Goal: Task Accomplishment & Management: Manage account settings

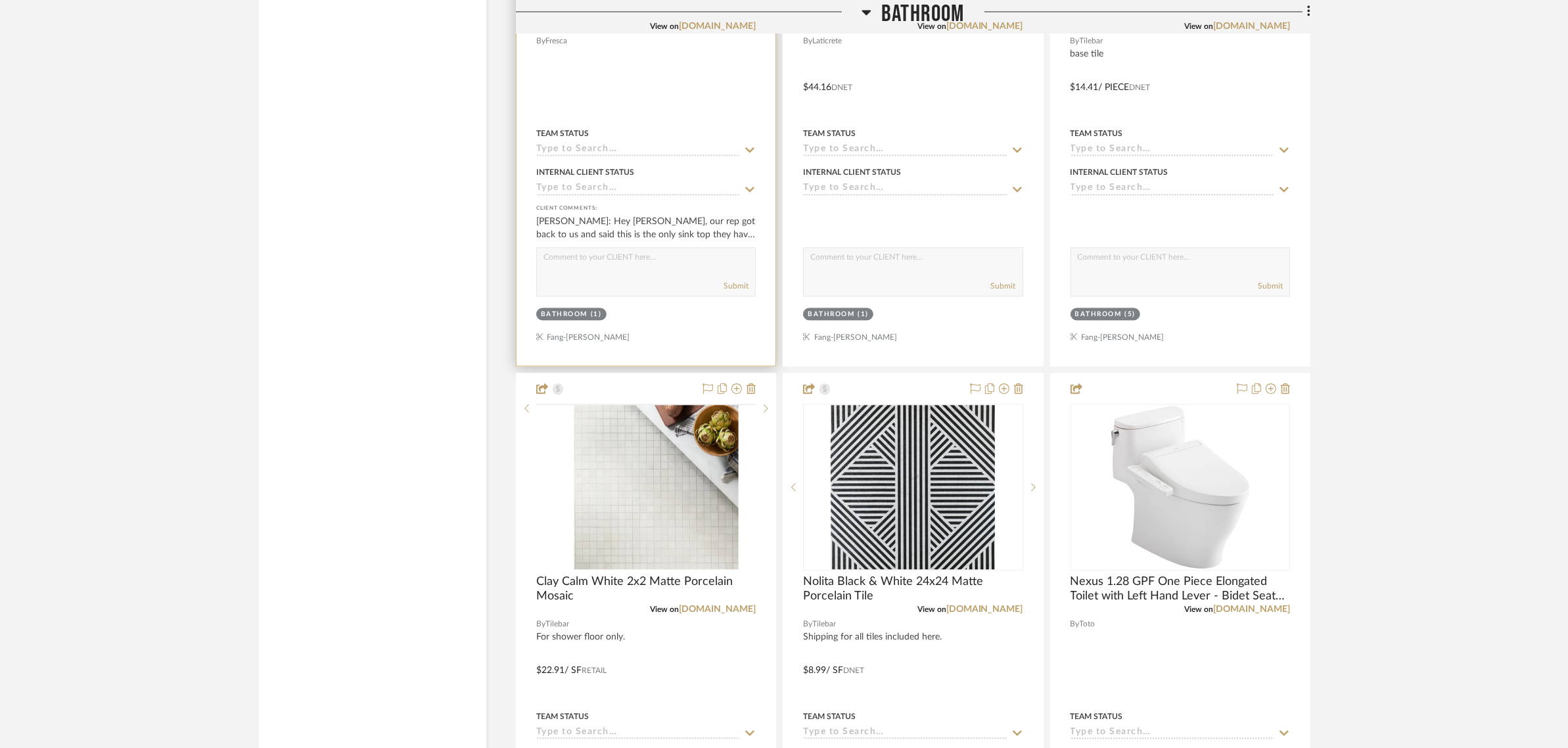
scroll to position [3973, 0]
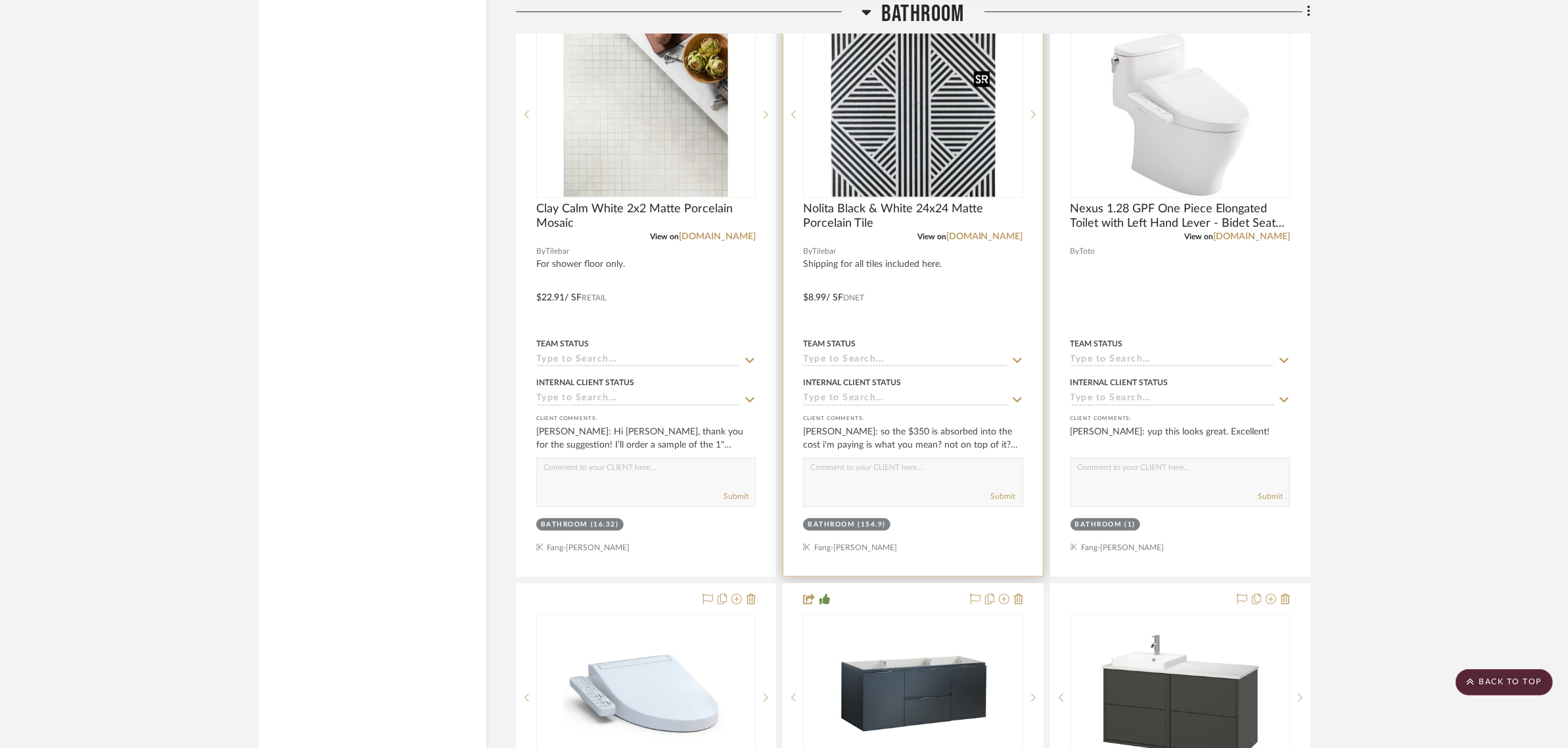
click at [895, 130] on div at bounding box center [914, 114] width 220 height 167
click at [883, 157] on img "0" at bounding box center [913, 114] width 164 height 164
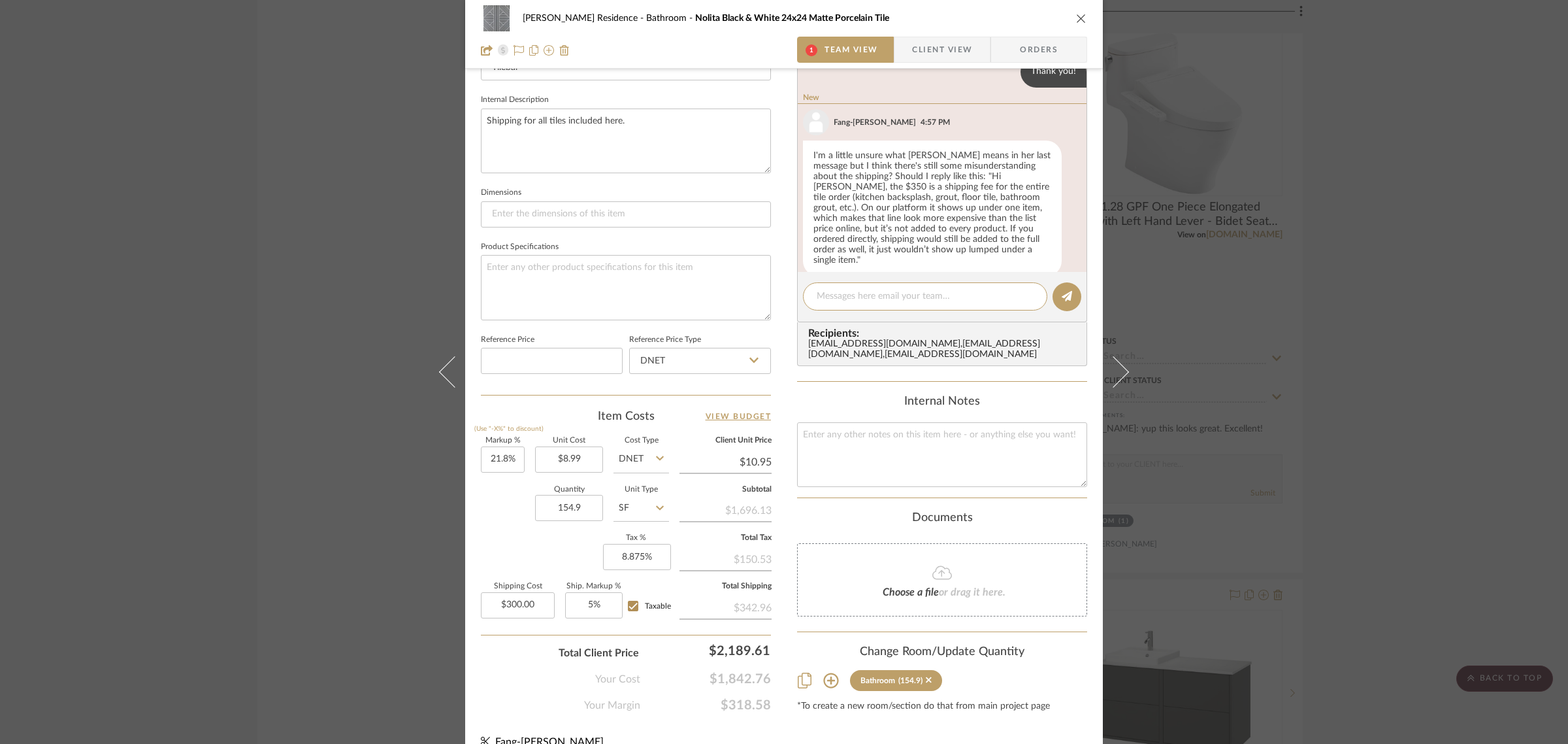
scroll to position [229, 0]
type textarea "Yes, that's fine"
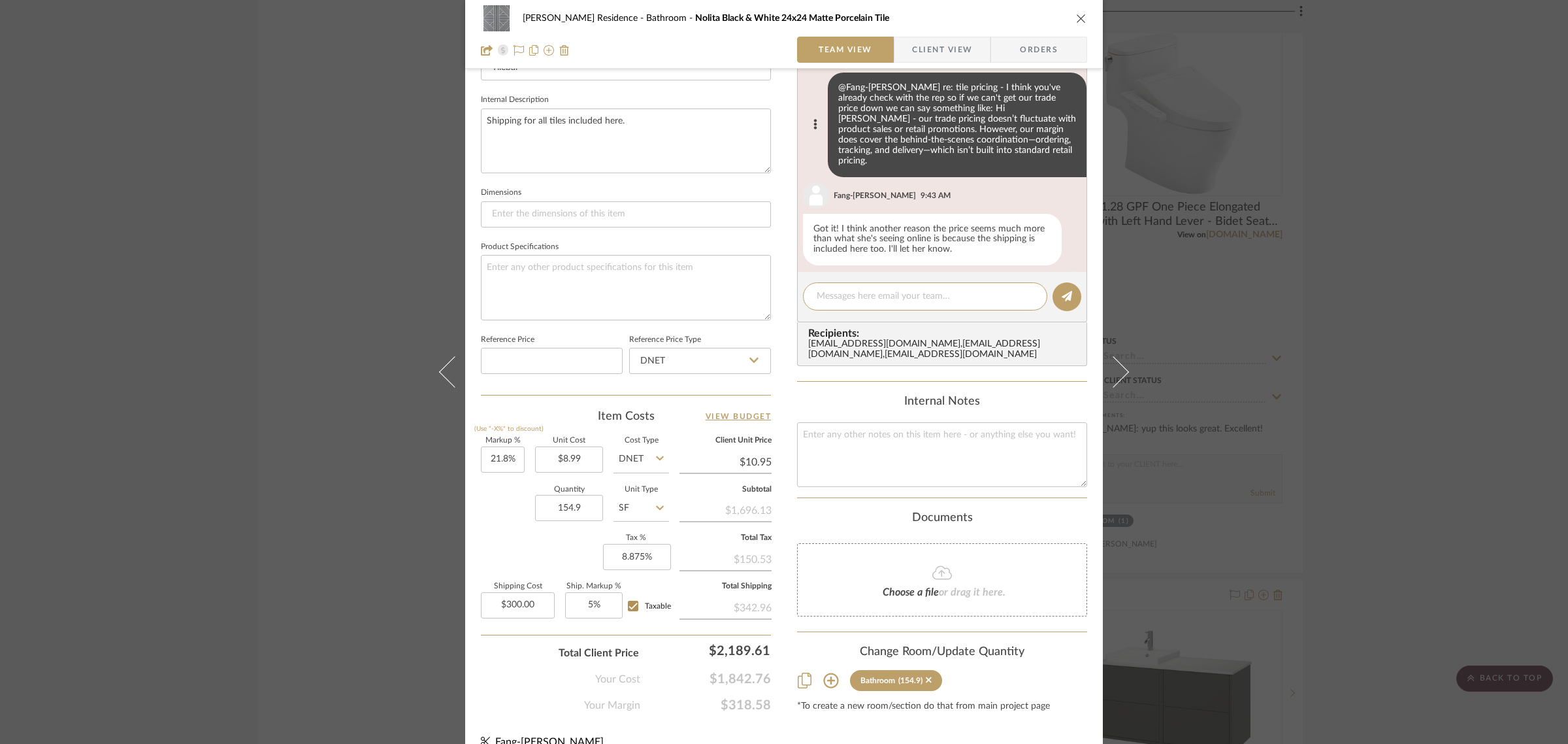
scroll to position [0, 0]
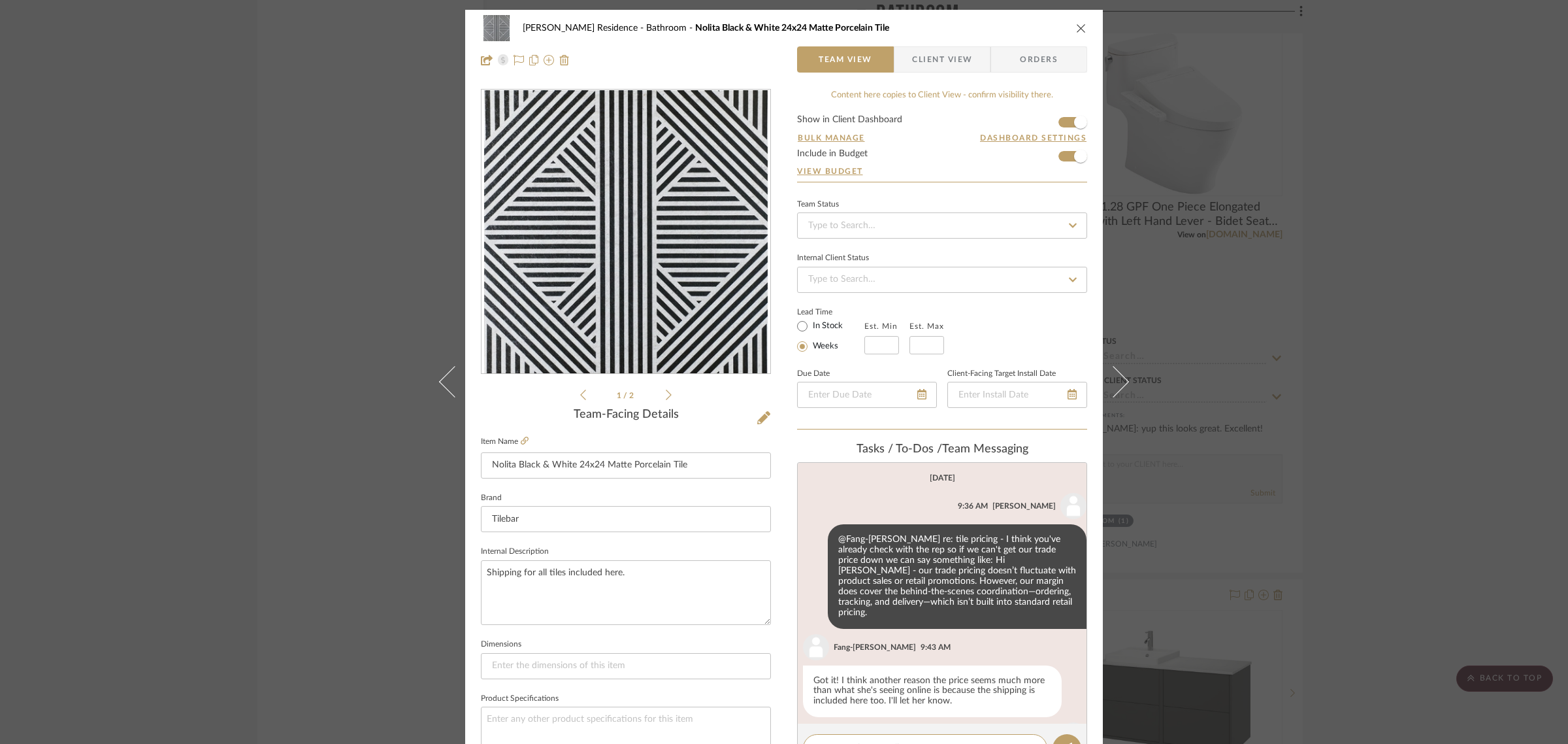
click at [944, 58] on span "Client View" at bounding box center [942, 59] width 60 height 26
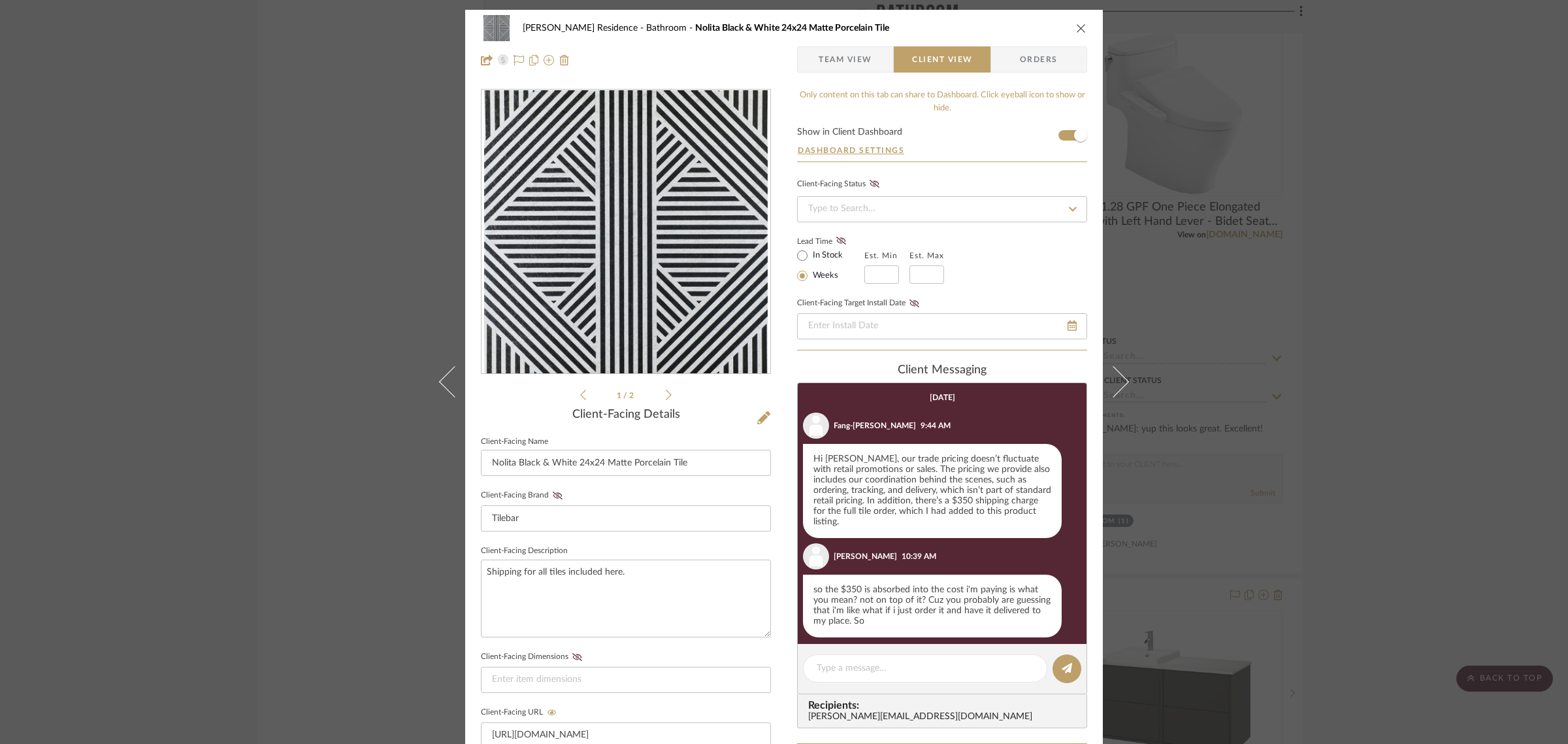
click at [848, 66] on span "Team View" at bounding box center [845, 59] width 53 height 26
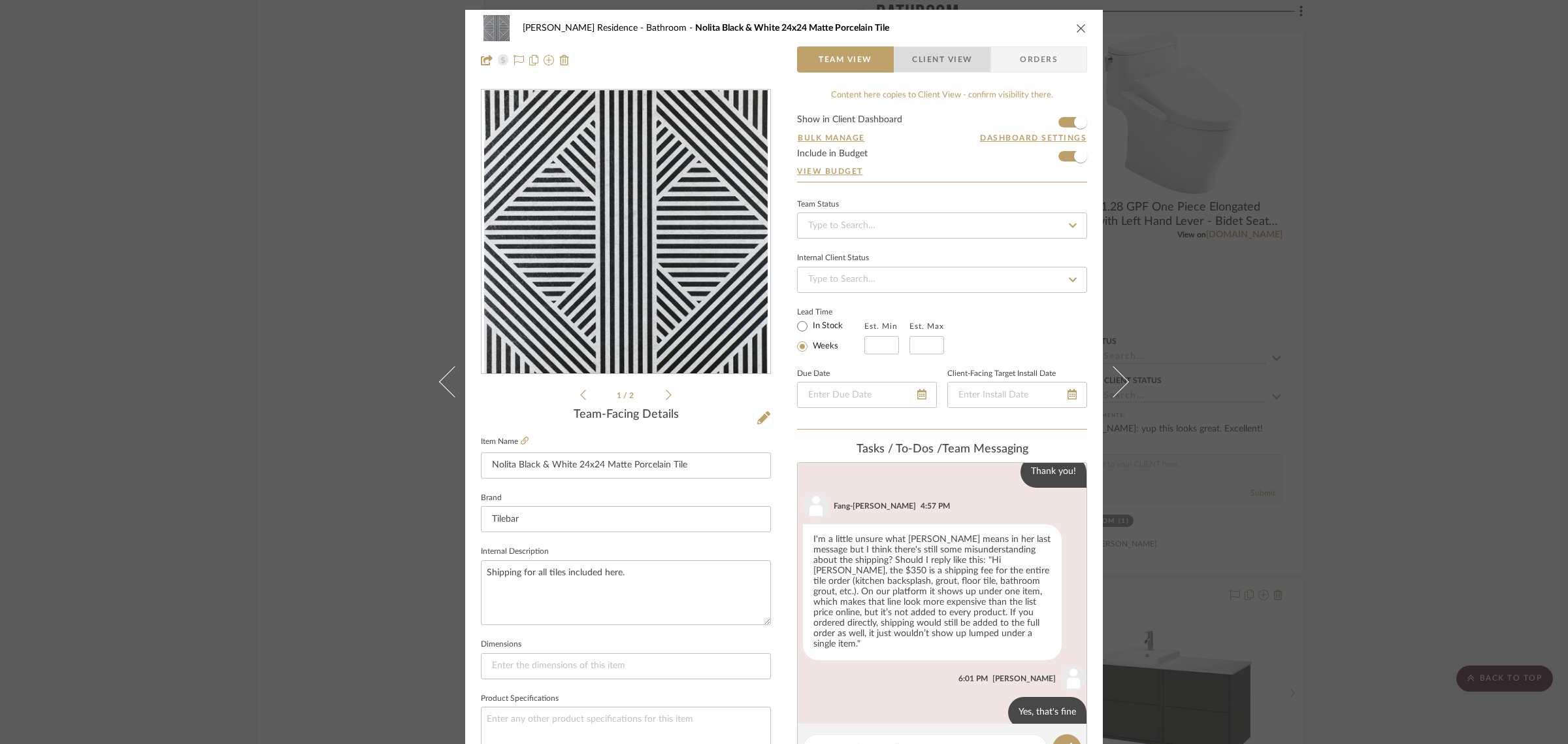
click at [924, 62] on span "Client View" at bounding box center [942, 59] width 60 height 26
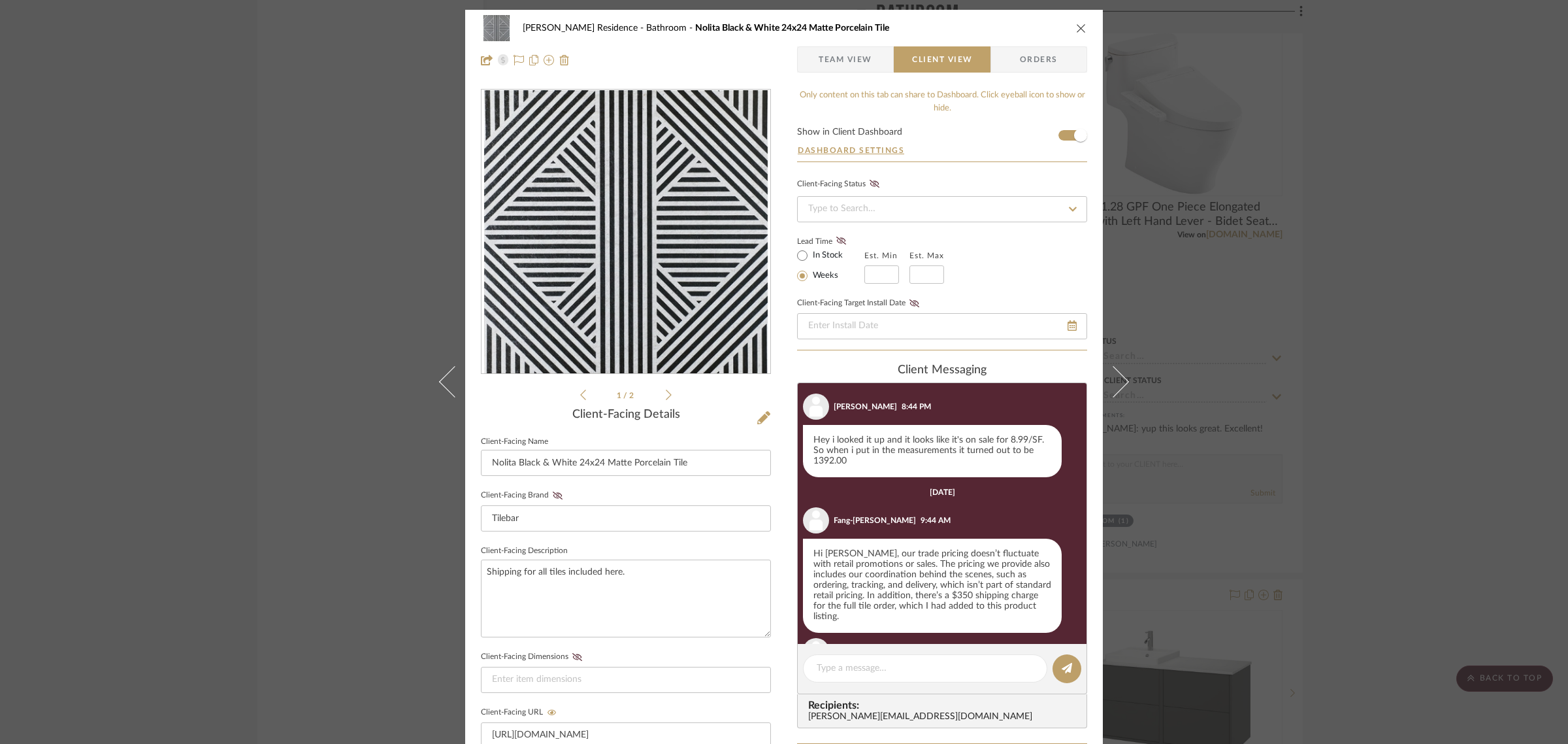
scroll to position [343, 0]
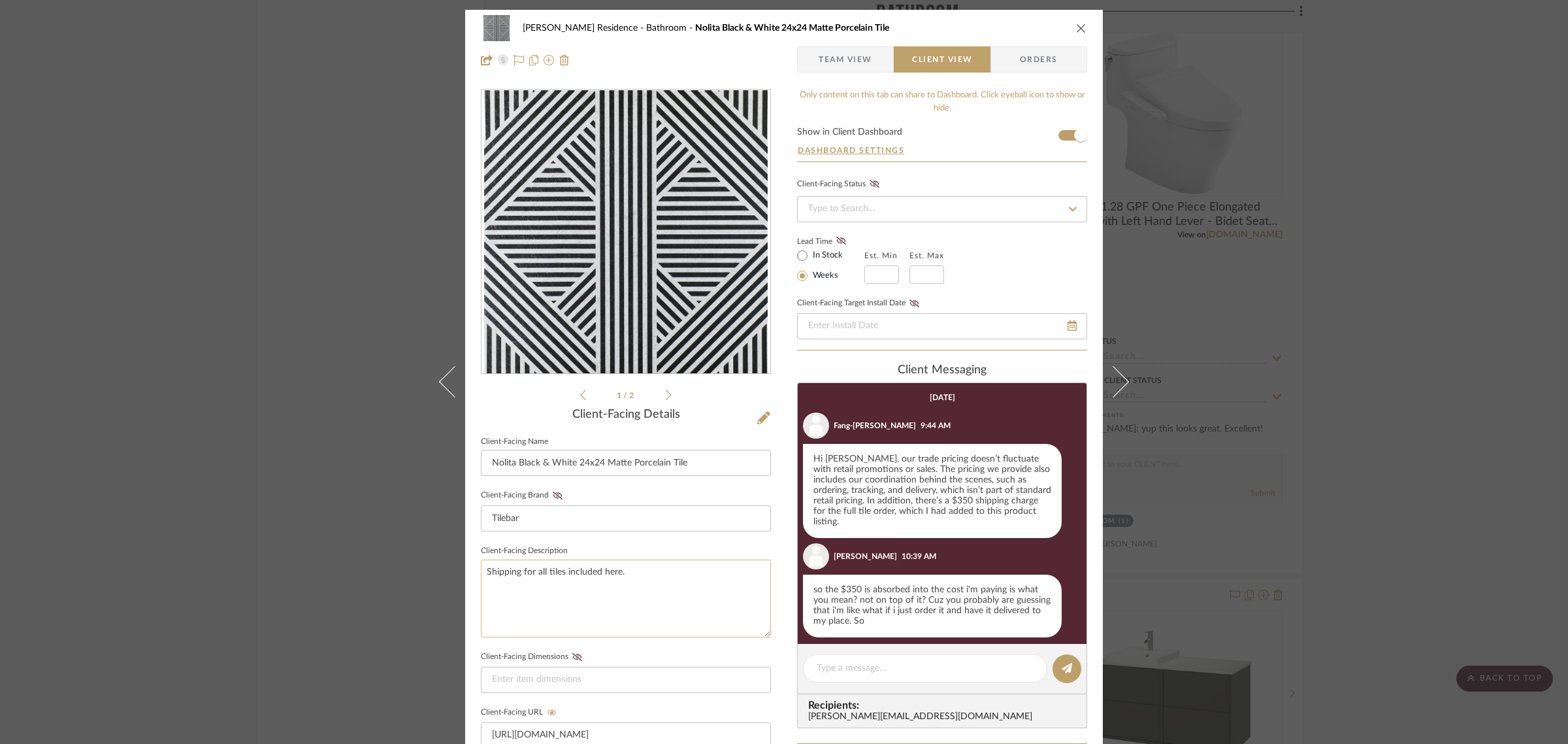
drag, startPoint x: 485, startPoint y: 571, endPoint x: 478, endPoint y: 566, distance: 8.6
click at [481, 571] on textarea "Shipping for all tiles included here." at bounding box center [625, 598] width 290 height 78
drag, startPoint x: 584, startPoint y: 569, endPoint x: 781, endPoint y: 573, distance: 197.0
click at [585, 569] on textarea "Total shipping for all tiles included here." at bounding box center [625, 598] width 290 height 78
type textarea "Total shipping for all tiles is included here."
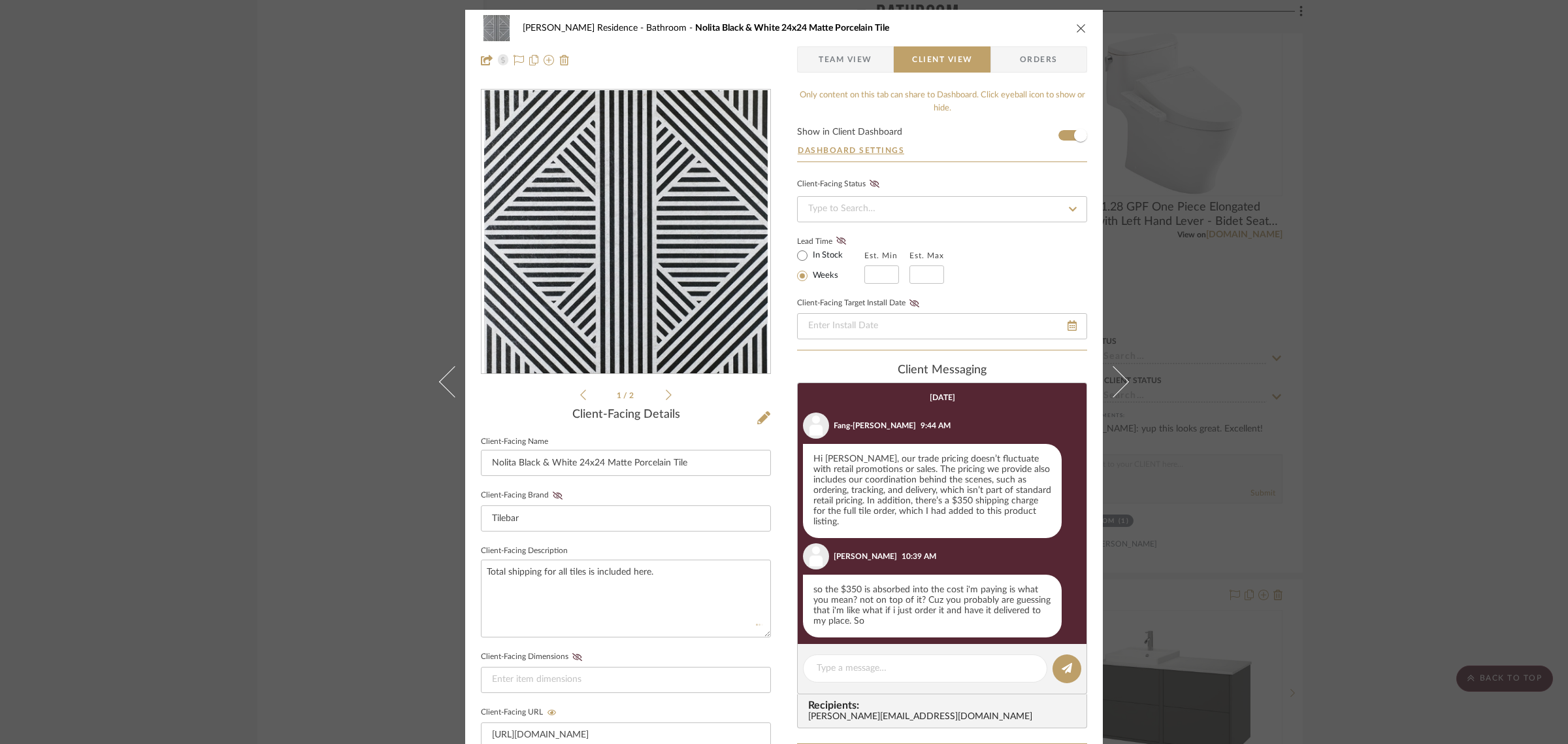
click at [761, 547] on fieldset "Client-Facing Description Total shipping for all tiles is included here." at bounding box center [625, 589] width 290 height 95
click at [660, 567] on textarea "Total shipping for all tiles is included here." at bounding box center [625, 598] width 290 height 78
type textarea "Total shipping for all tiles is included here rather than broken out by product."
click at [688, 546] on fieldset "Client-Facing Description Total shipping for all tiles is included here rather …" at bounding box center [625, 589] width 290 height 95
click at [1076, 24] on icon "close" at bounding box center [1081, 28] width 11 height 11
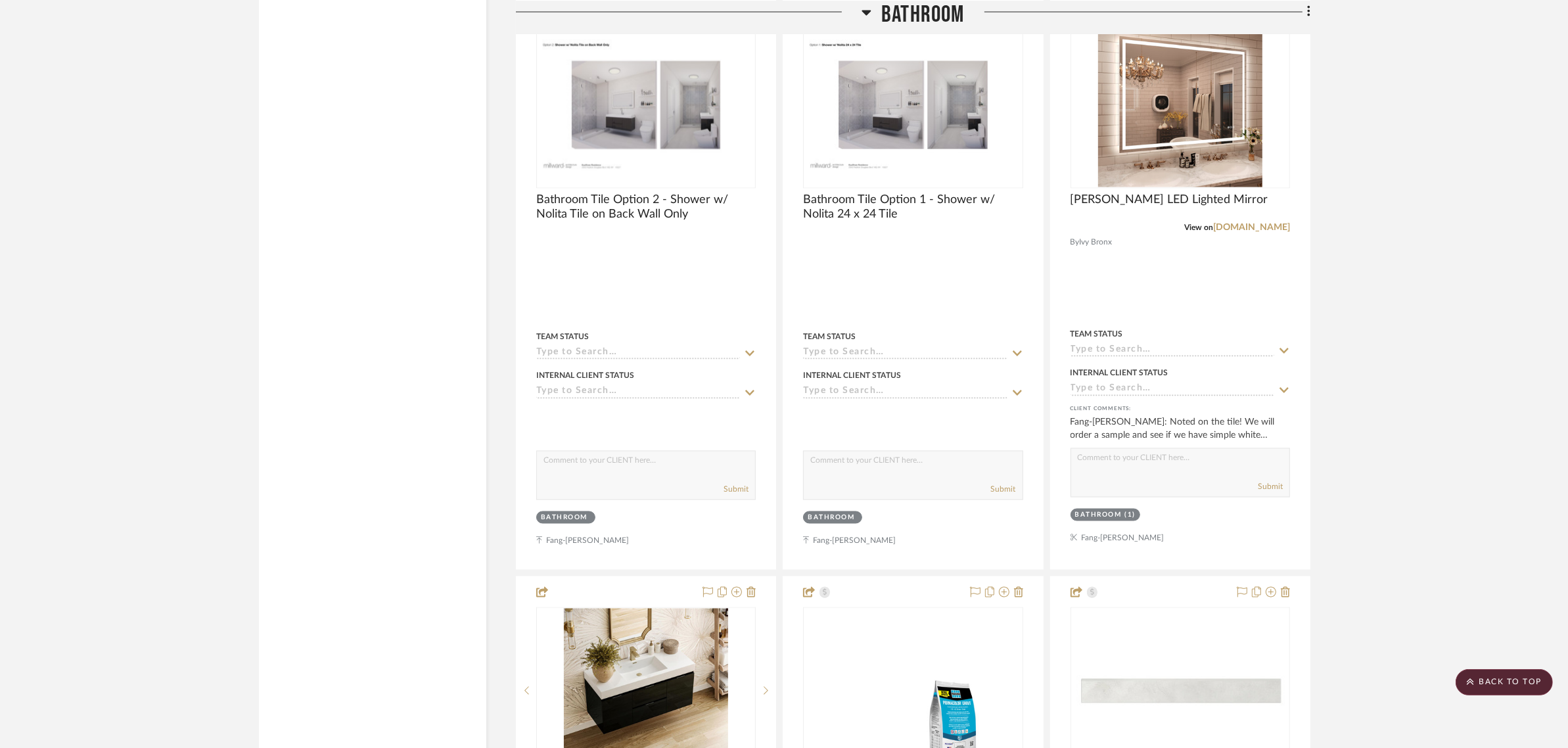
scroll to position [2742, 0]
